Goal: Transaction & Acquisition: Book appointment/travel/reservation

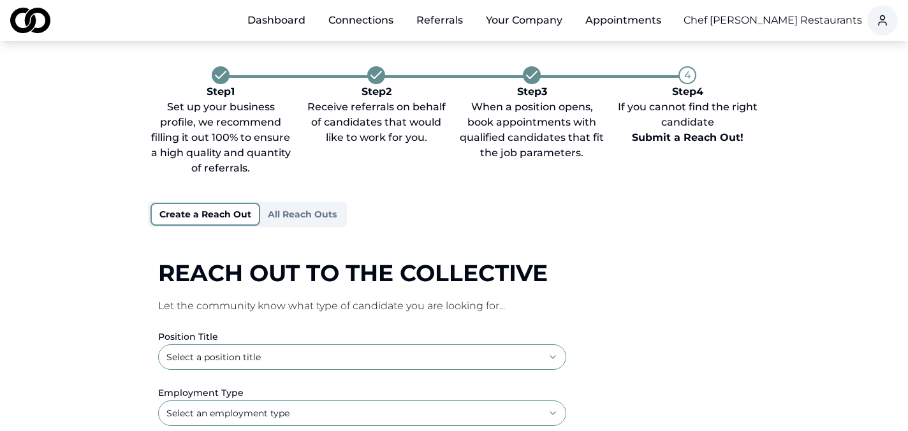
click at [276, 22] on link "Dashboard" at bounding box center [276, 21] width 78 height 26
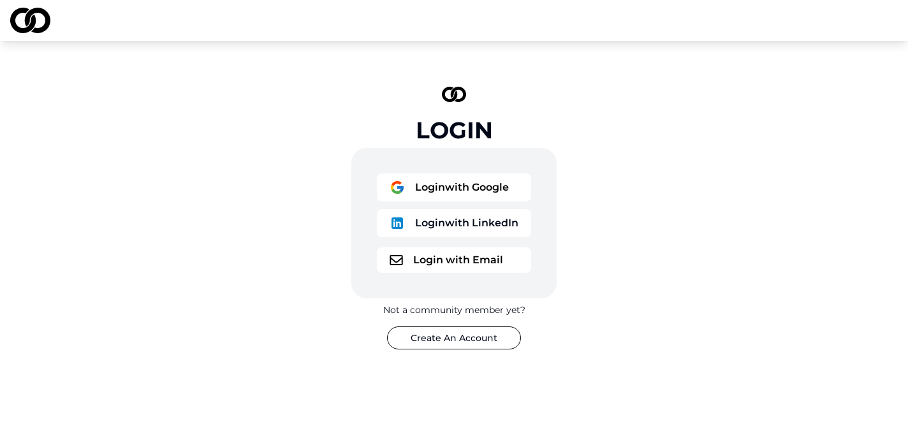
click at [475, 188] on button "Login with Google" at bounding box center [454, 187] width 154 height 28
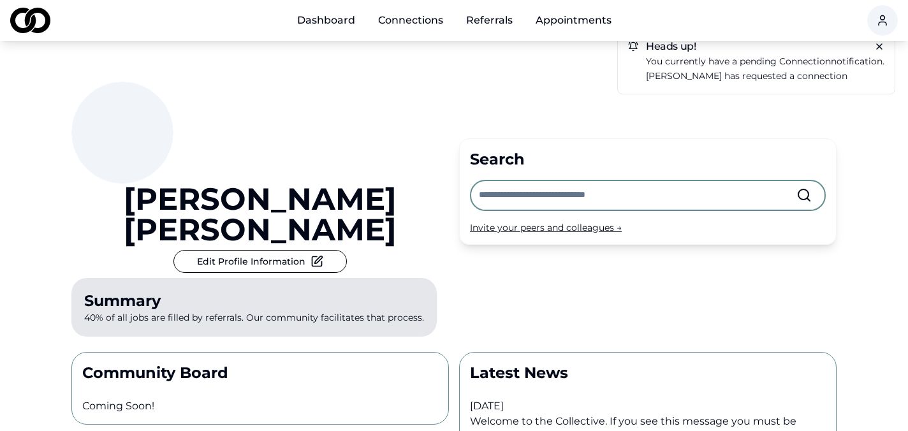
click at [526, 221] on div "Invite your peers and colleagues →" at bounding box center [648, 227] width 356 height 13
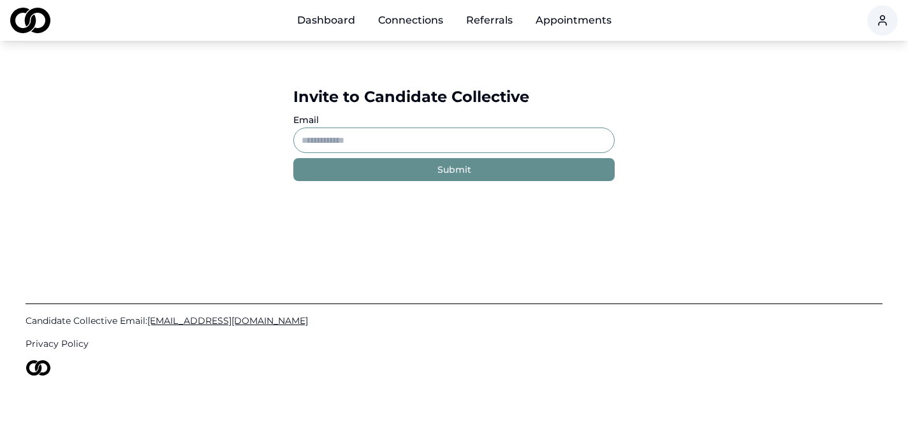
click at [462, 133] on input "Email" at bounding box center [453, 141] width 321 height 26
type input "*"
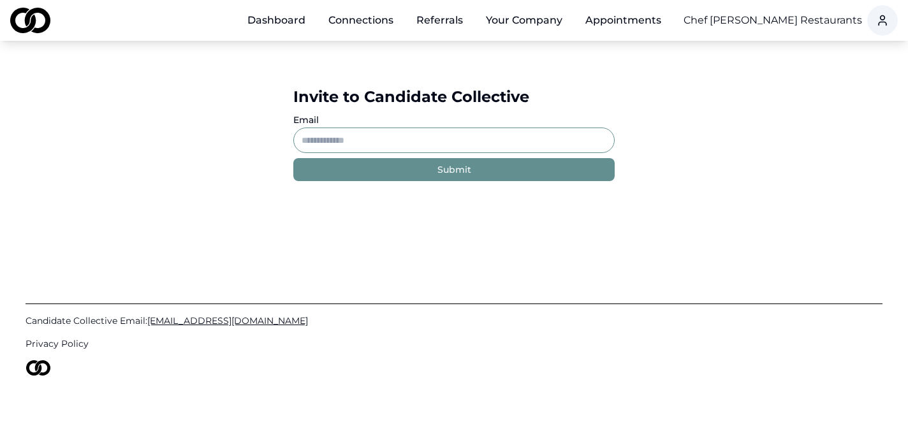
paste input "**********"
type input "**********"
click at [407, 168] on button "Submit" at bounding box center [453, 169] width 321 height 23
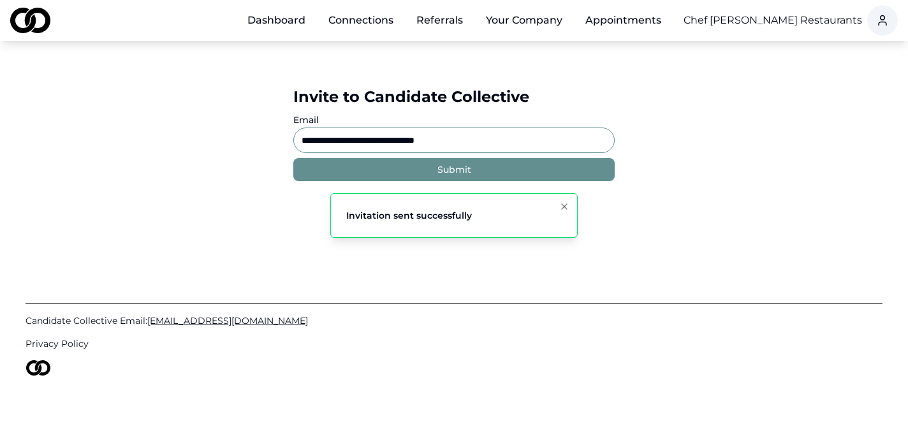
click at [286, 19] on link "Dashboard" at bounding box center [276, 21] width 78 height 26
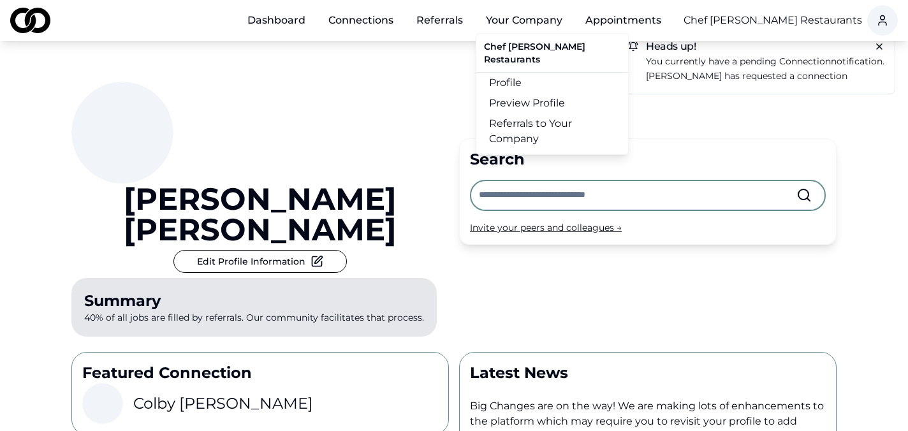
click at [511, 21] on button "Your Company" at bounding box center [524, 21] width 97 height 26
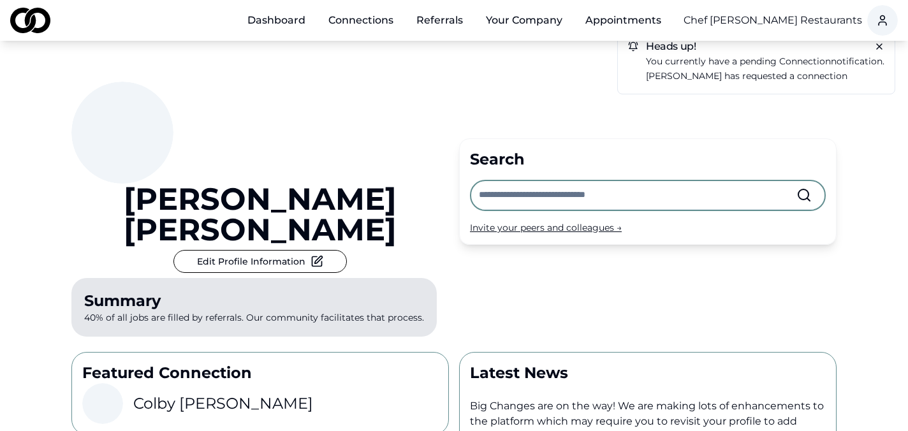
click at [511, 22] on button "Your Company" at bounding box center [524, 21] width 97 height 26
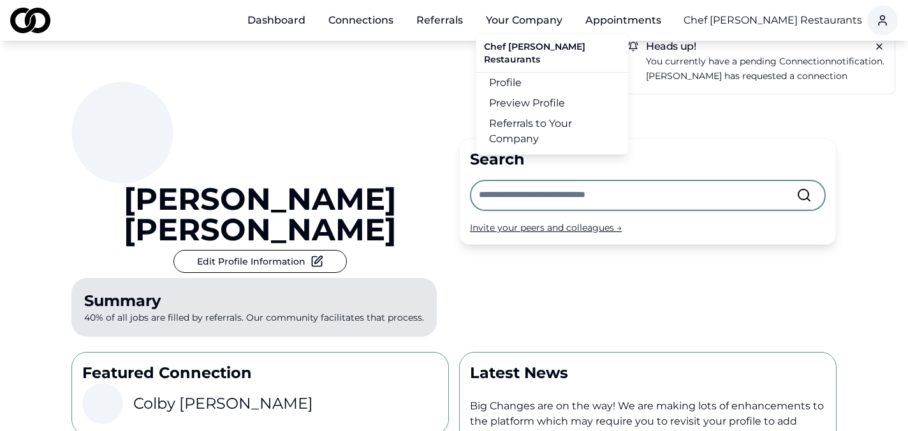
click at [520, 132] on link "Referrals to Your Company" at bounding box center [552, 132] width 152 height 36
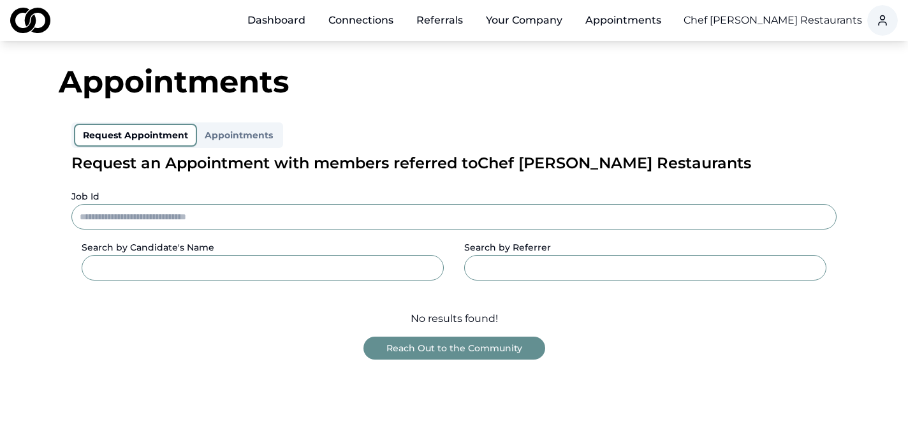
click at [800, 22] on html "Dashboard Connections Referrals Your Company Appointments Chef [PERSON_NAME] Re…" at bounding box center [454, 215] width 908 height 431
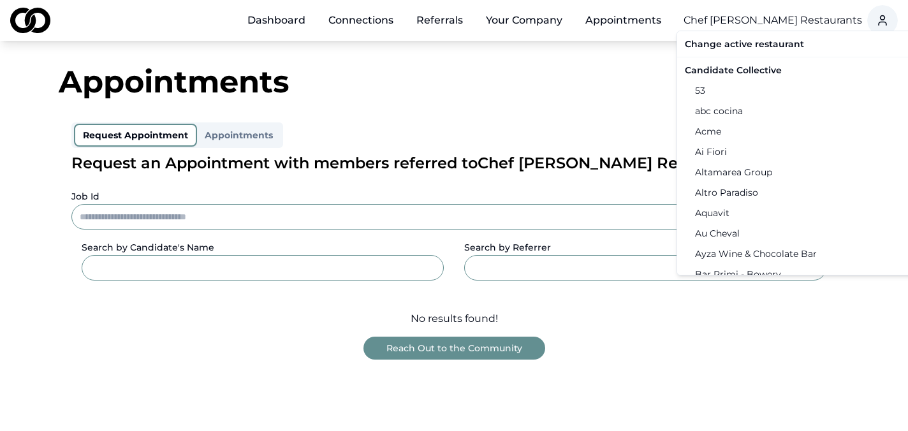
click at [766, 70] on div "Candidate Collective" at bounding box center [812, 70] width 264 height 20
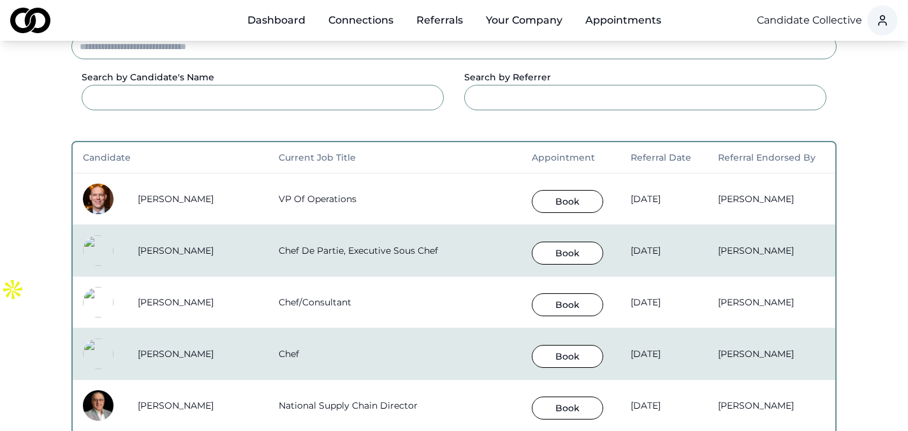
scroll to position [172, 0]
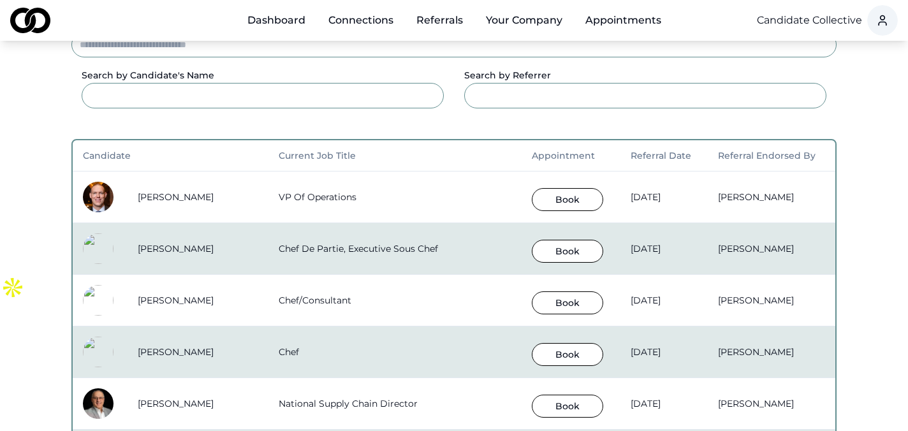
click at [532, 251] on button "Book" at bounding box center [567, 251] width 71 height 23
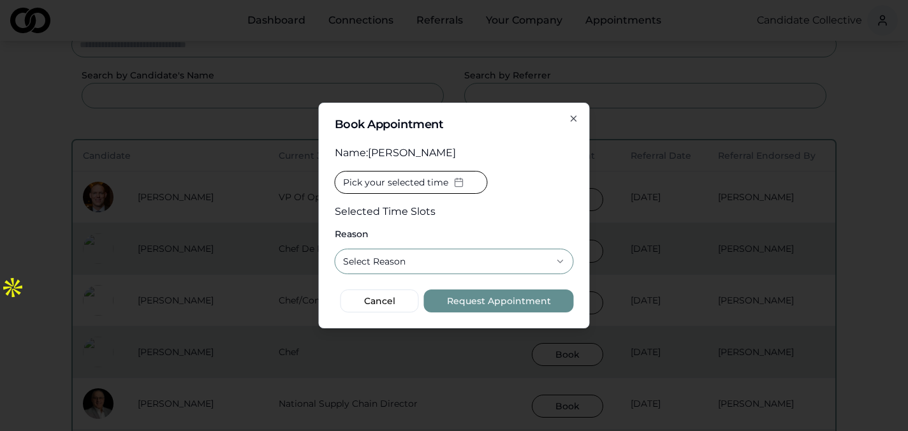
click at [439, 177] on span "Pick your selected time" at bounding box center [395, 182] width 105 height 13
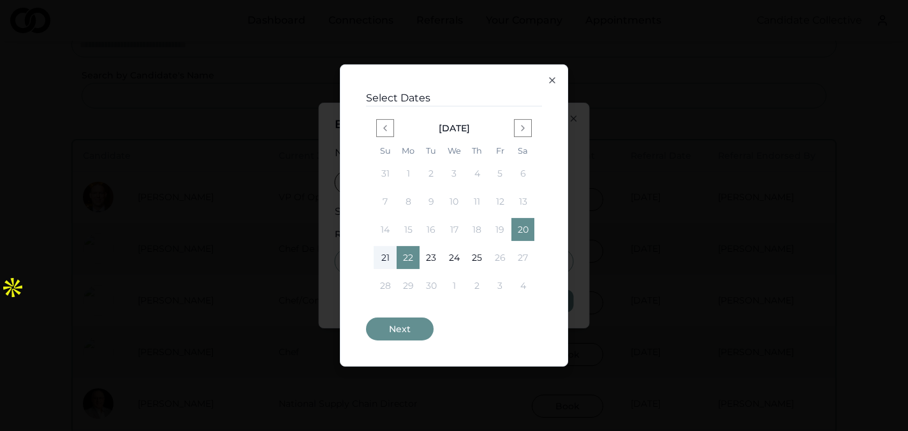
click at [398, 327] on button "Next" at bounding box center [400, 329] width 68 height 23
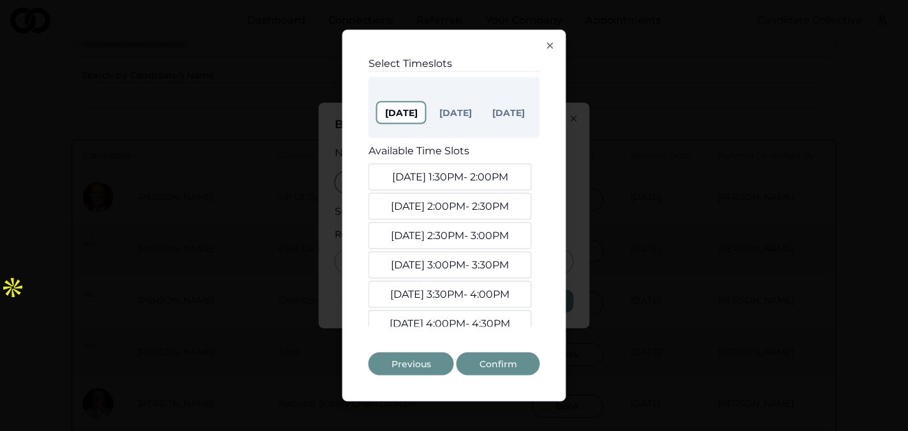
click at [456, 176] on button "[DATE] 1:30PM - 2:00PM" at bounding box center [450, 177] width 163 height 27
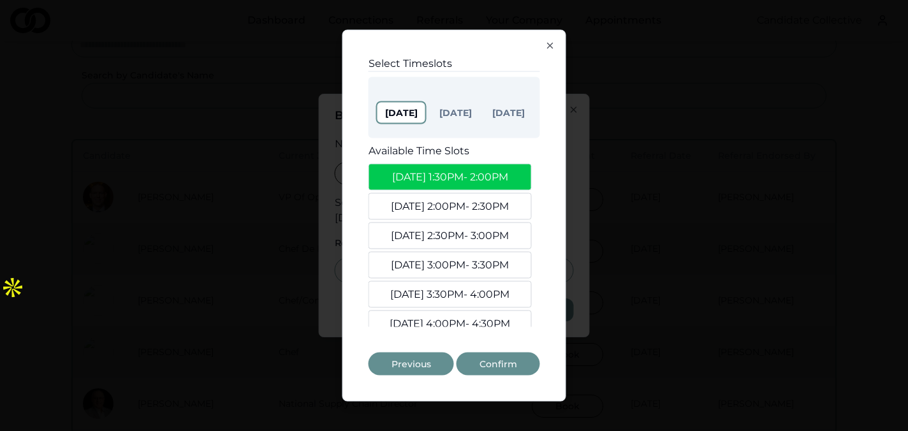
click at [459, 198] on button "[DATE] 2:00PM - 2:30PM" at bounding box center [450, 206] width 163 height 27
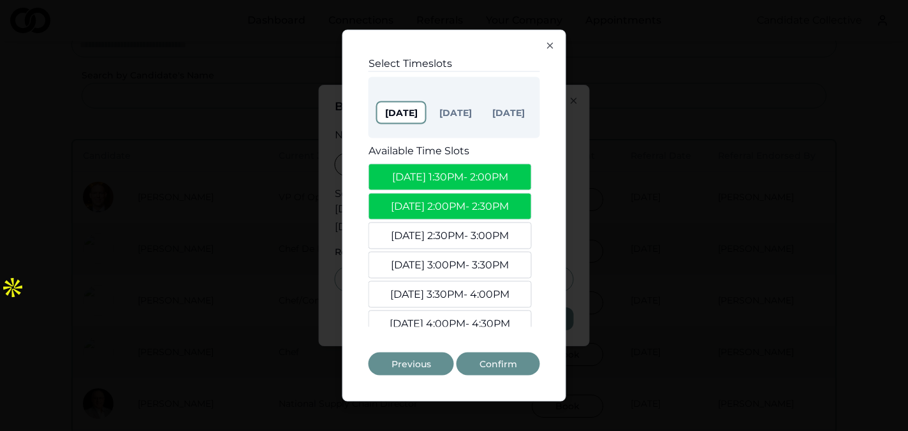
click at [459, 227] on button "[DATE] 2:30PM - 3:00PM" at bounding box center [450, 236] width 163 height 27
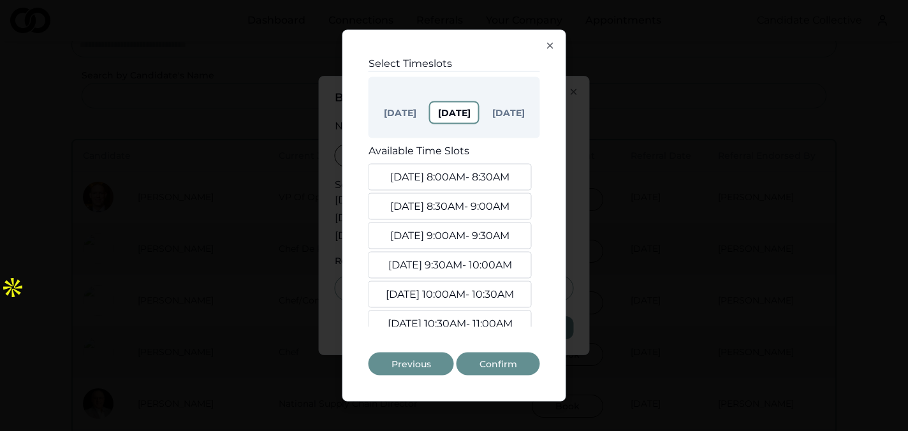
click at [453, 108] on button "[DATE]" at bounding box center [454, 112] width 50 height 23
click at [457, 174] on button "[DATE] 8:00AM - 8:30AM" at bounding box center [450, 177] width 163 height 27
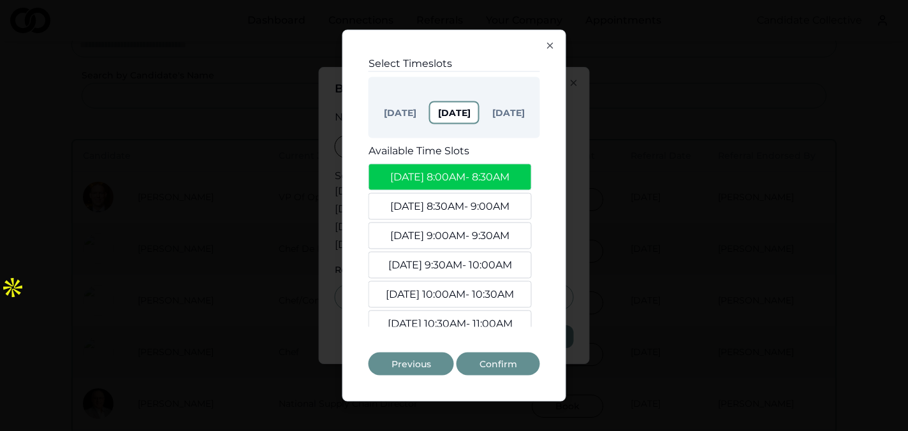
click at [458, 204] on button "[DATE] 8:30AM - 9:00AM" at bounding box center [450, 206] width 163 height 27
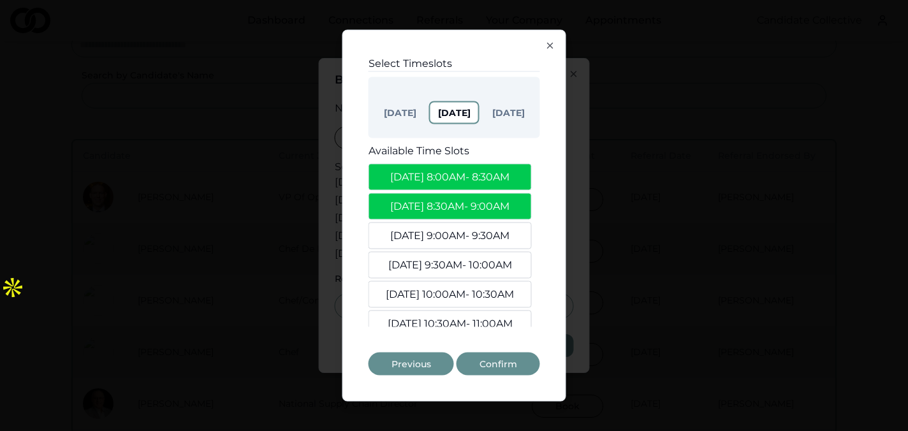
click at [458, 230] on button "[DATE] 9:00AM - 9:30AM" at bounding box center [450, 236] width 163 height 27
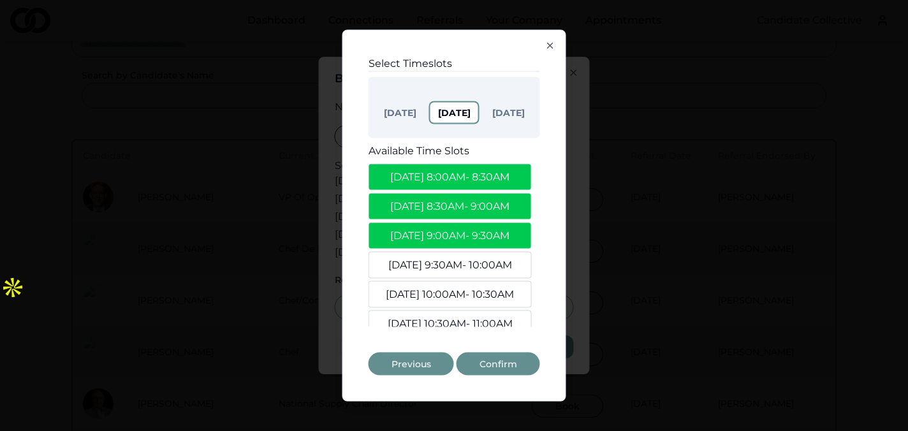
click at [471, 181] on button "[DATE] 8:00AM - 8:30AM" at bounding box center [450, 177] width 163 height 27
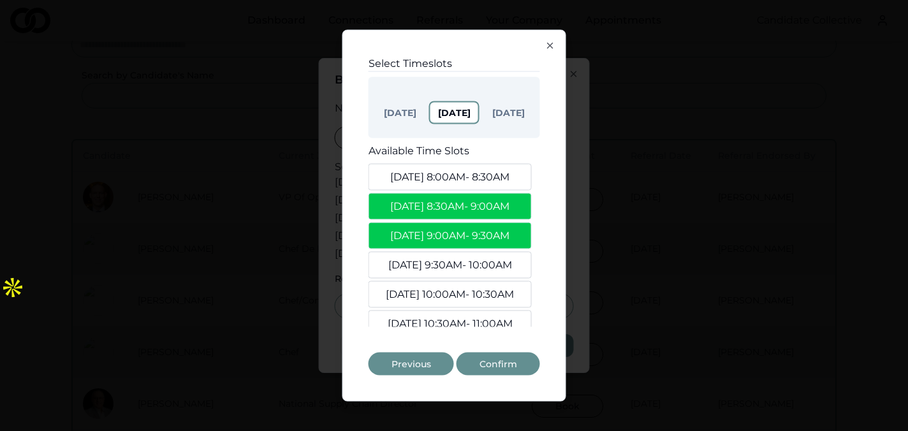
click at [467, 205] on button "[DATE] 8:30AM - 9:00AM" at bounding box center [450, 206] width 163 height 27
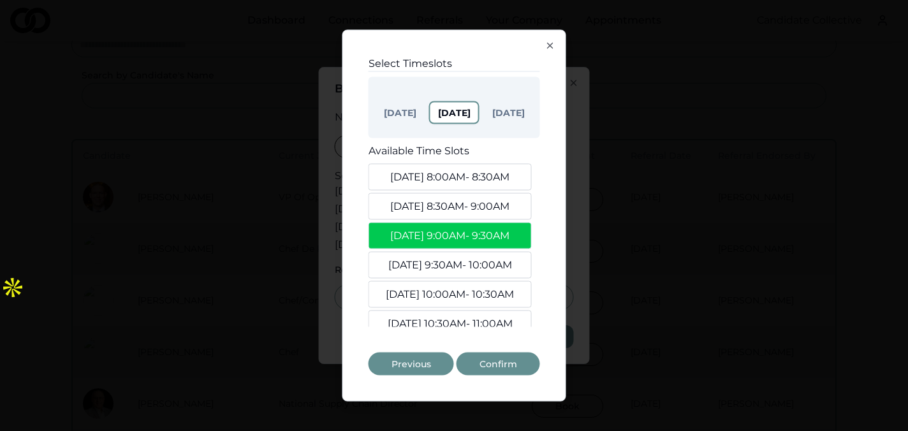
click at [467, 260] on button "[DATE] 9:30AM - 10:00AM" at bounding box center [450, 265] width 163 height 27
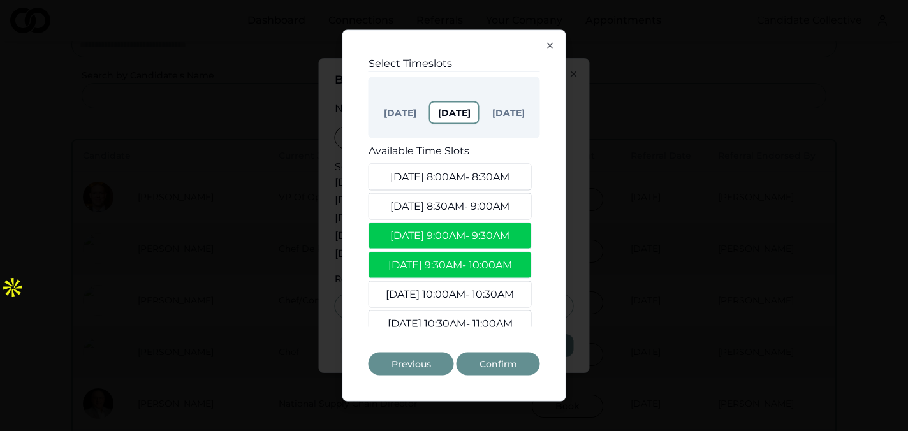
click at [468, 291] on button "[DATE] 10:00AM - 10:30AM" at bounding box center [450, 294] width 163 height 27
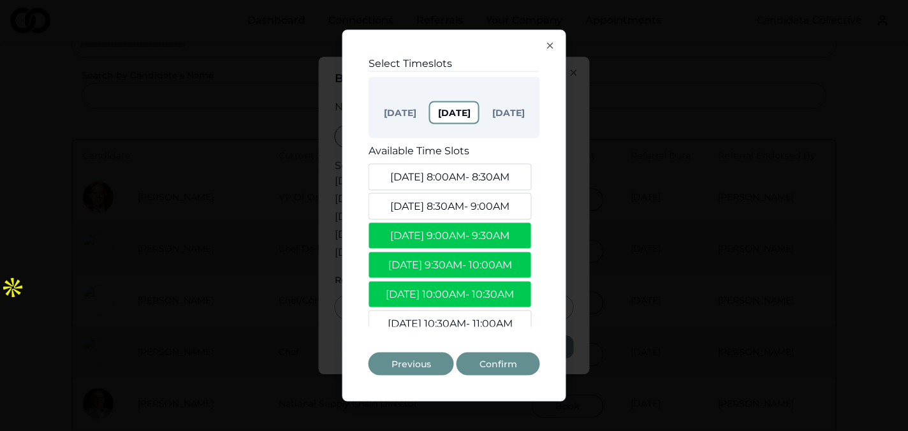
click at [405, 111] on button "[DATE]" at bounding box center [400, 113] width 48 height 20
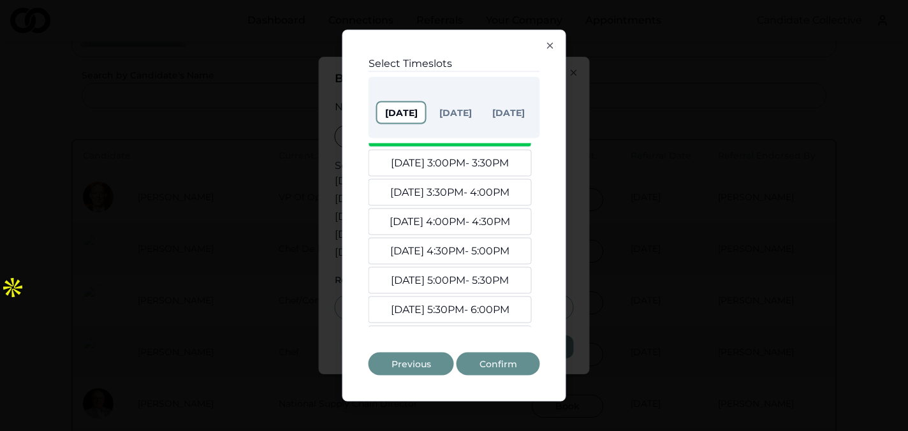
scroll to position [130, 0]
click at [451, 278] on button "[DATE] 5:30PM - 6:00PM" at bounding box center [450, 282] width 163 height 27
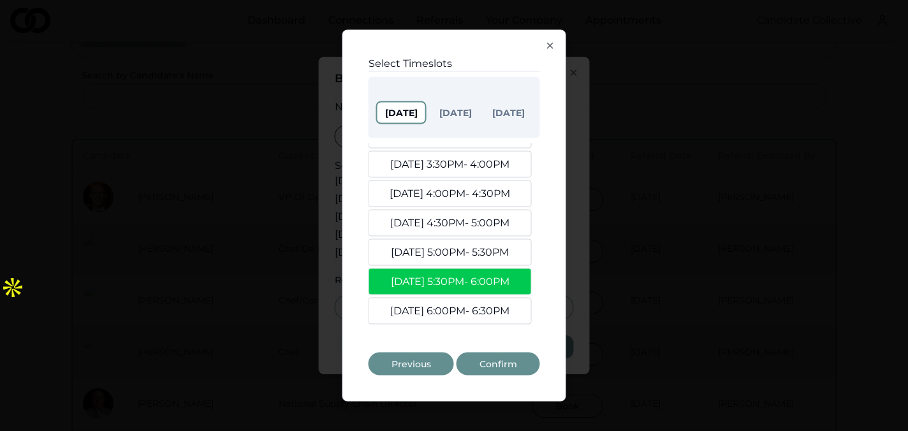
click at [455, 252] on button "[DATE] 5:00PM - 5:30PM" at bounding box center [450, 252] width 163 height 27
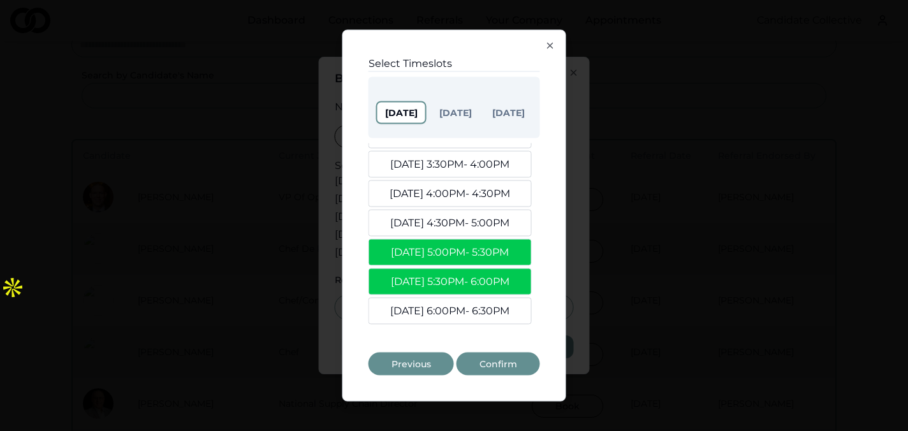
click at [453, 305] on button "[DATE] 6:00PM - 6:30PM" at bounding box center [450, 311] width 163 height 27
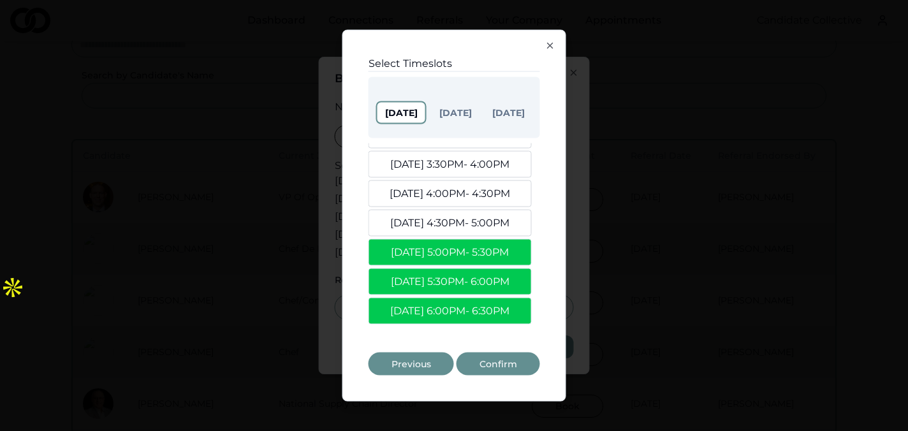
click at [449, 111] on button "[DATE]" at bounding box center [456, 113] width 48 height 20
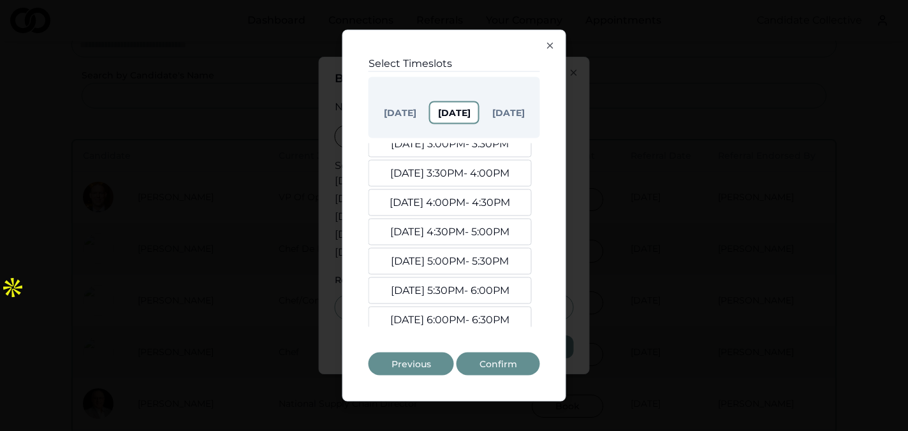
scroll to position [453, 0]
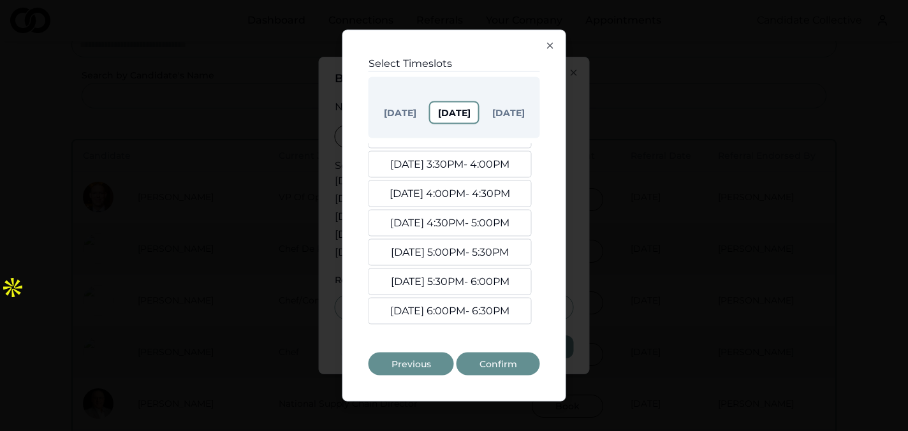
click at [461, 253] on button "[DATE] 5:00PM - 5:30PM" at bounding box center [450, 252] width 163 height 27
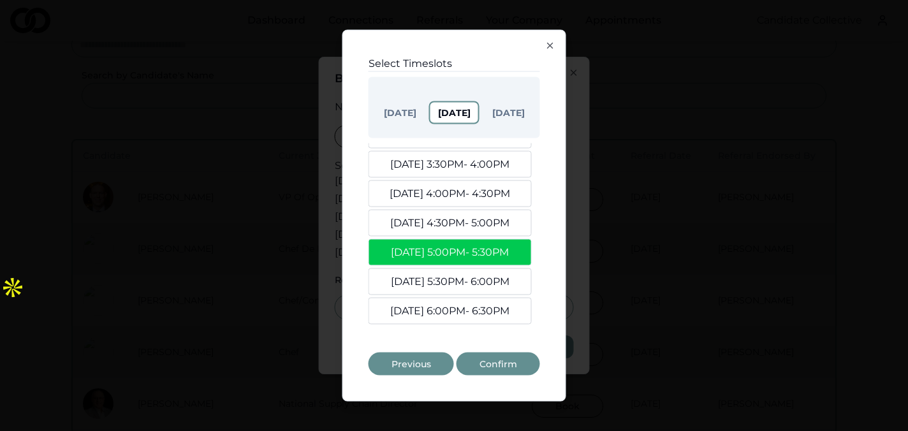
click at [462, 283] on button "[DATE] 5:30PM - 6:00PM" at bounding box center [450, 282] width 163 height 27
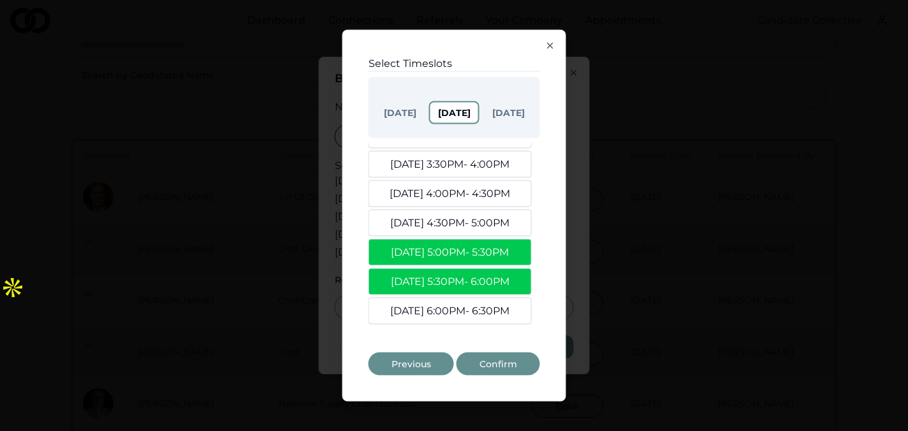
click at [465, 304] on button "[DATE] 6:00PM - 6:30PM" at bounding box center [450, 311] width 163 height 27
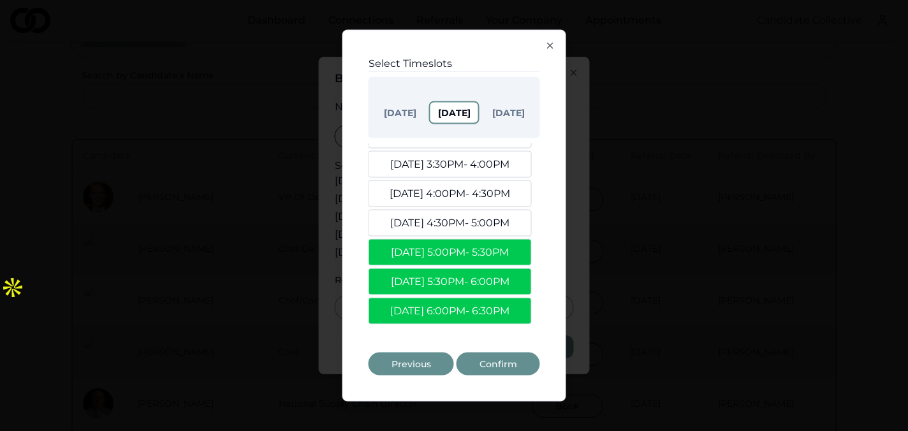
click at [485, 358] on button "Confirm" at bounding box center [499, 364] width 84 height 23
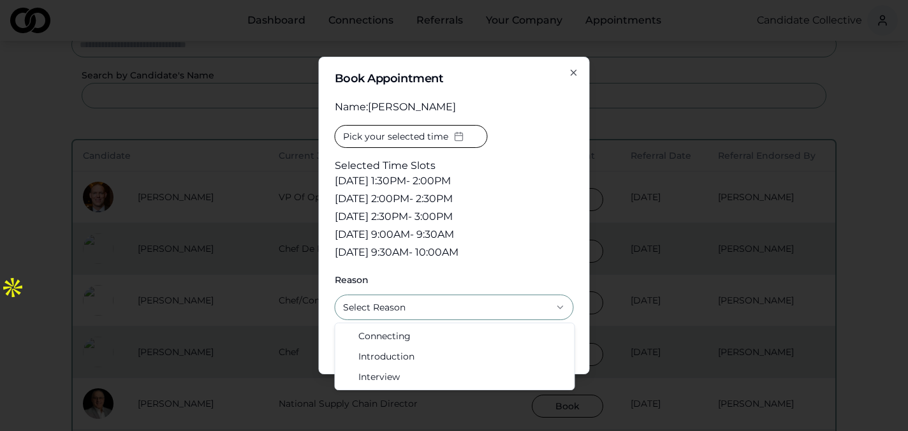
click at [487, 305] on button "Select Reason" at bounding box center [454, 308] width 239 height 26
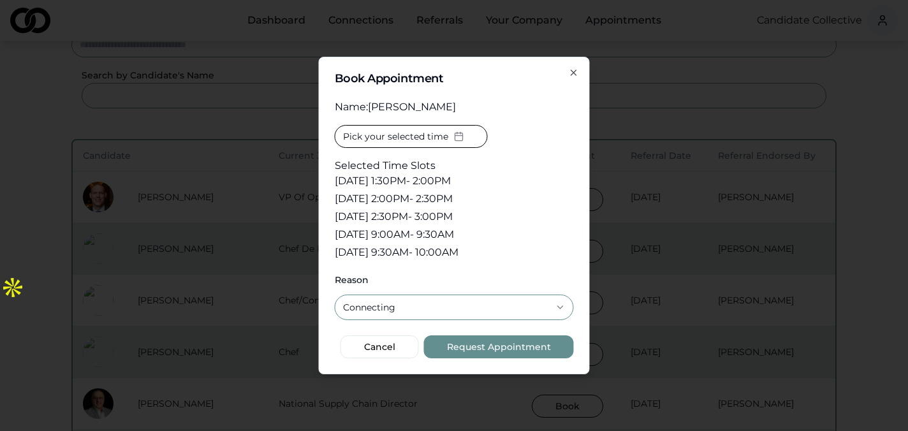
click at [498, 351] on button "Request Appointment" at bounding box center [499, 346] width 150 height 23
